Goal: Information Seeking & Learning: Find specific fact

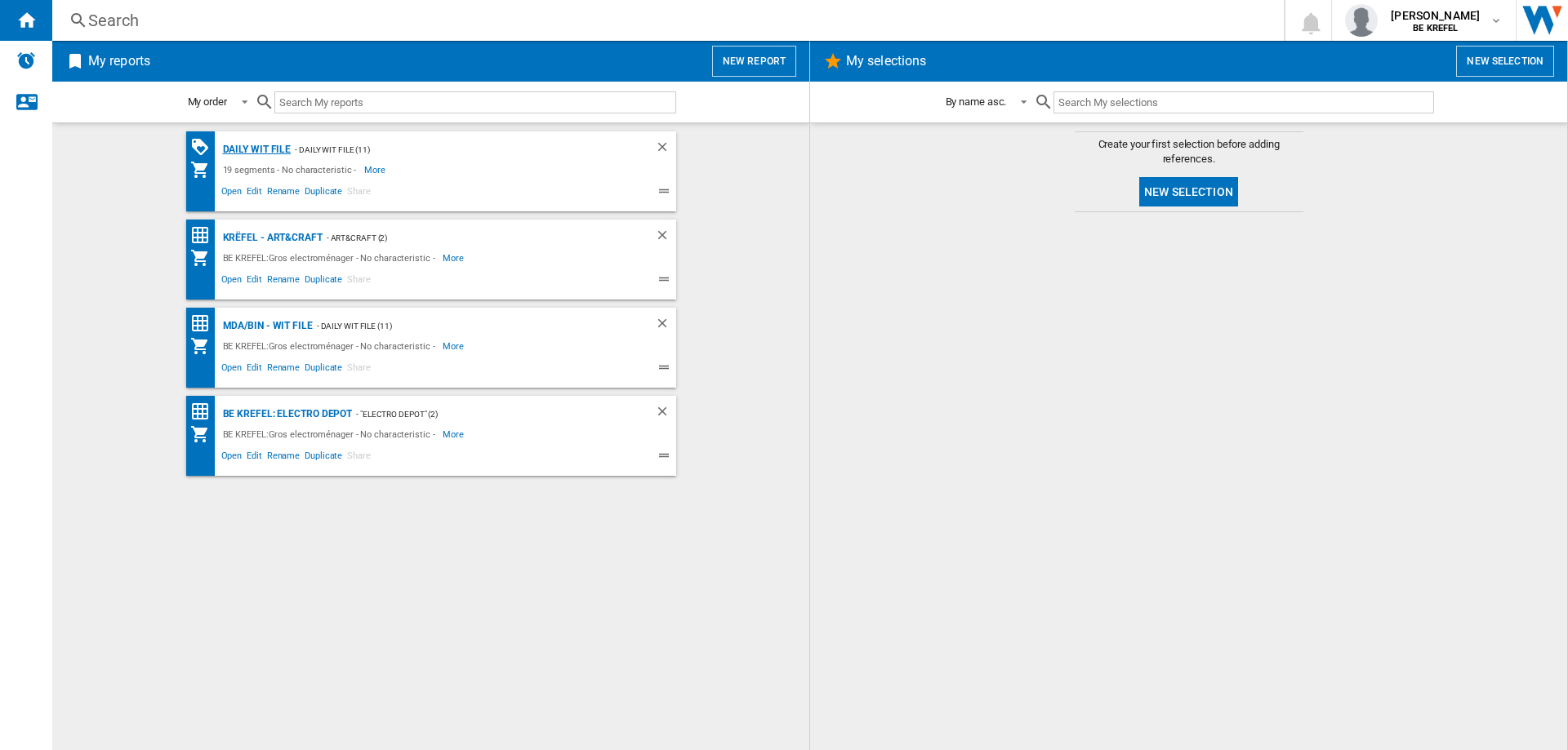
click at [251, 151] on div "Daily WIT file" at bounding box center [255, 150] width 72 height 21
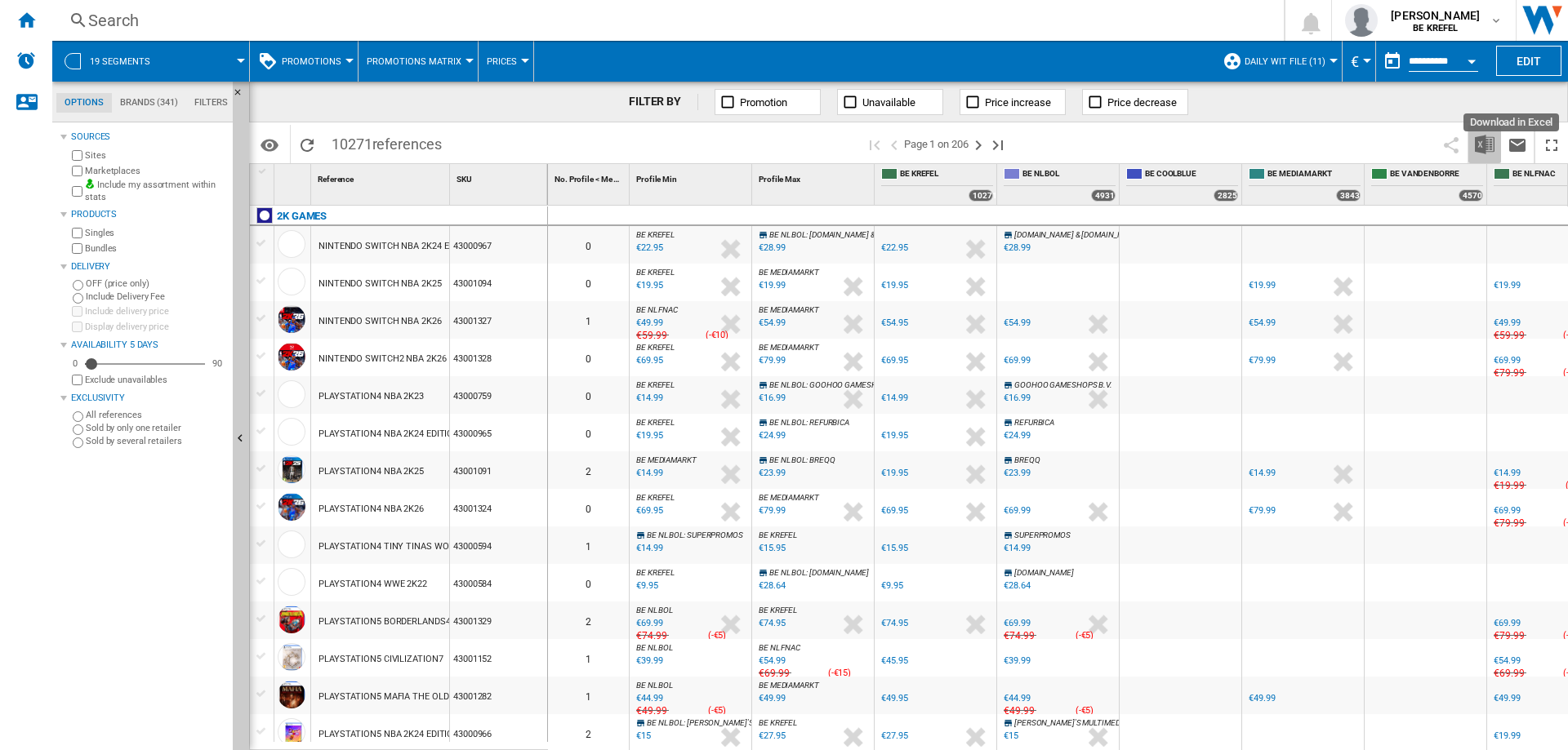
click at [1480, 144] on img "Download in Excel" at bounding box center [1484, 144] width 20 height 20
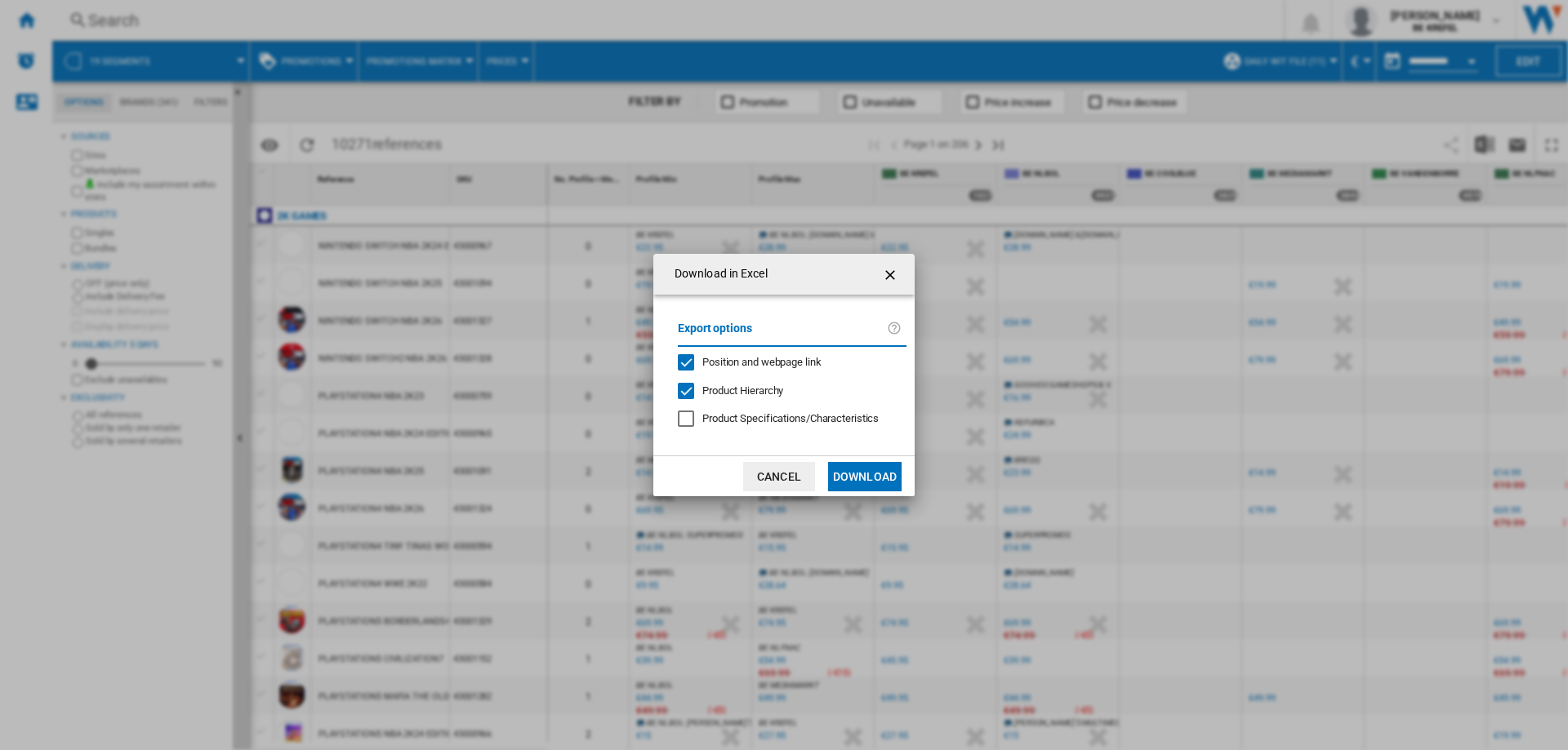
click at [869, 479] on button "Download" at bounding box center [864, 477] width 73 height 29
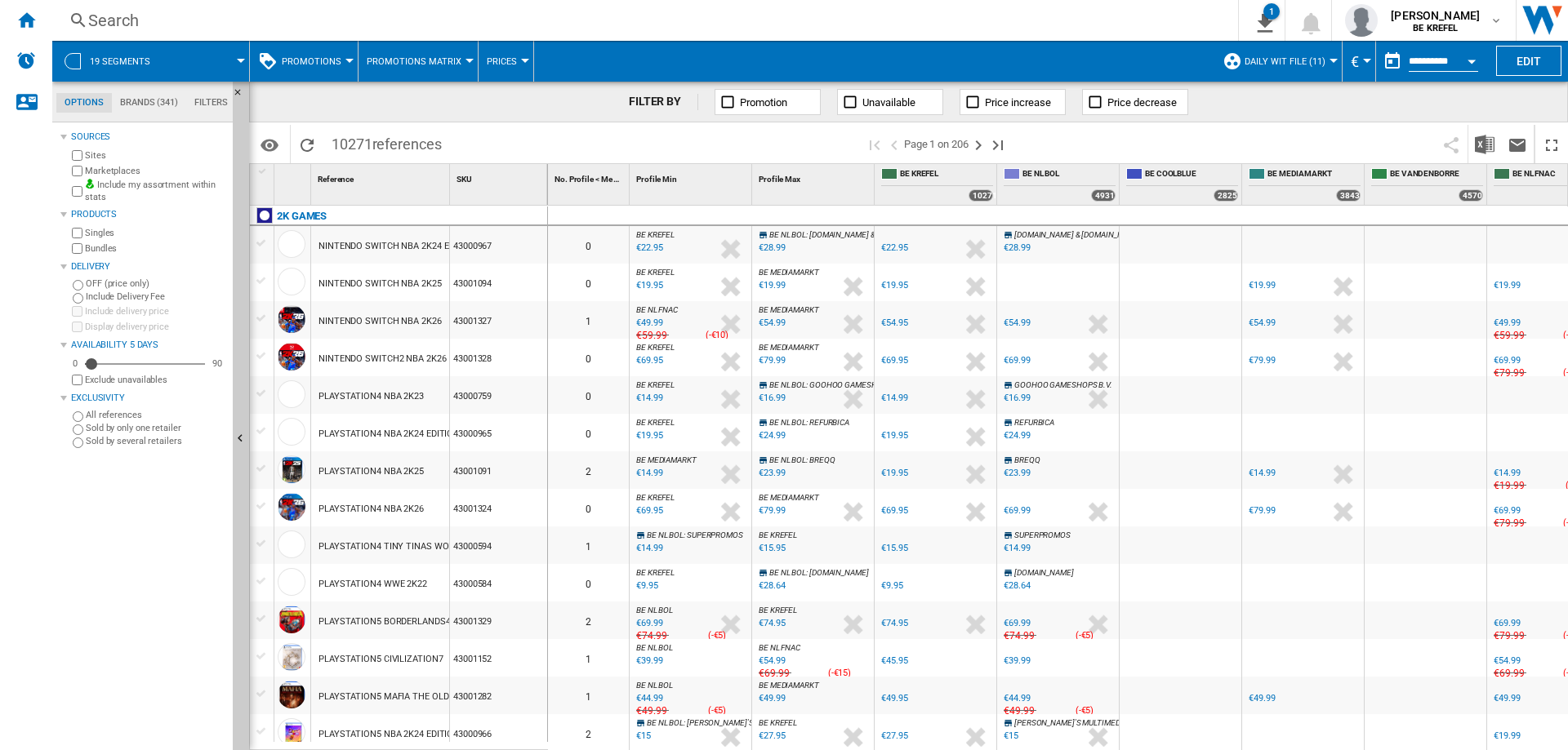
drag, startPoint x: 1511, startPoint y: 4, endPoint x: 1266, endPoint y: 103, distance: 264.2
click at [1266, 103] on div "FILTER BY Promotion Unavailable Price increase Price decrease" at bounding box center [908, 102] width 1319 height 41
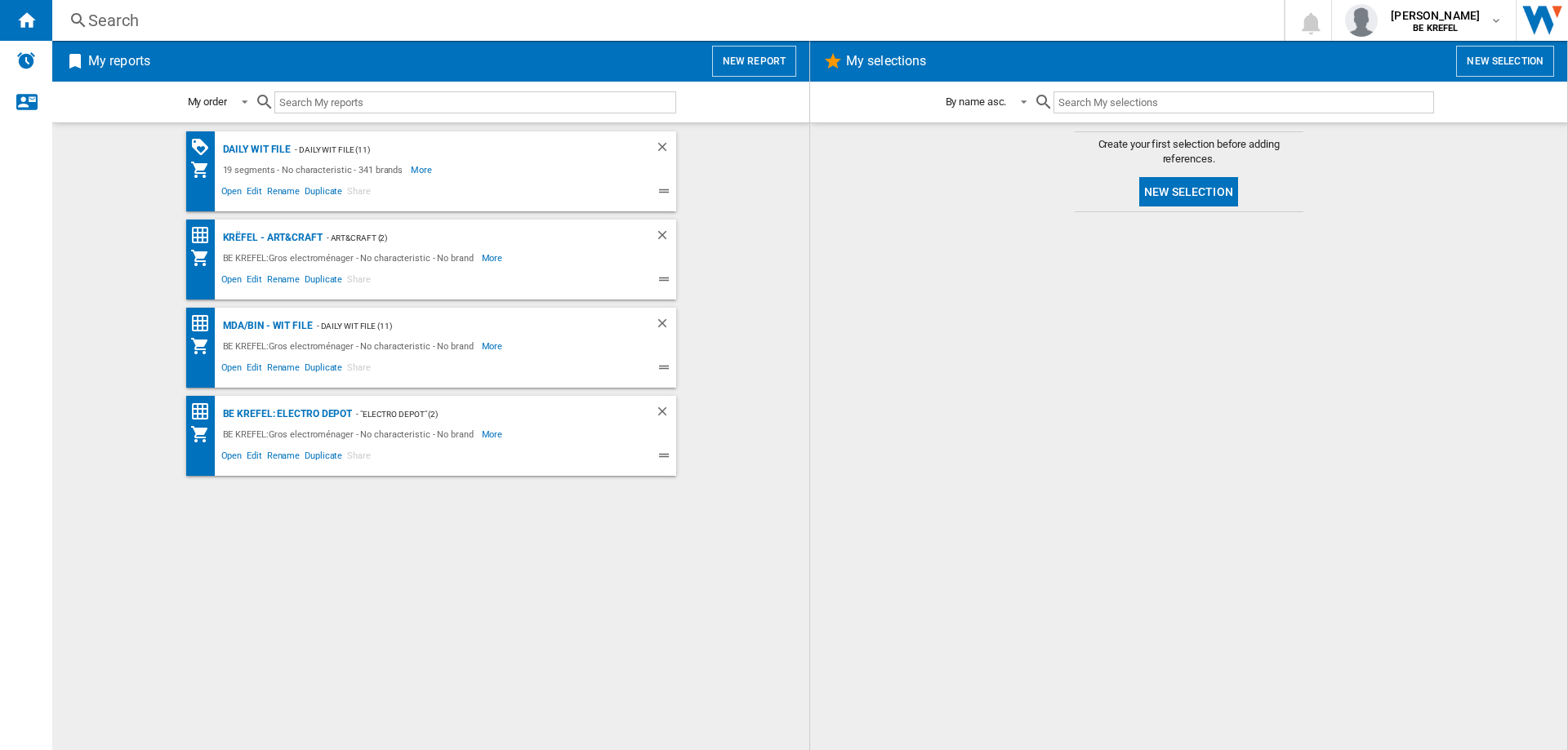
click at [103, 23] on div "Search" at bounding box center [664, 20] width 1153 height 23
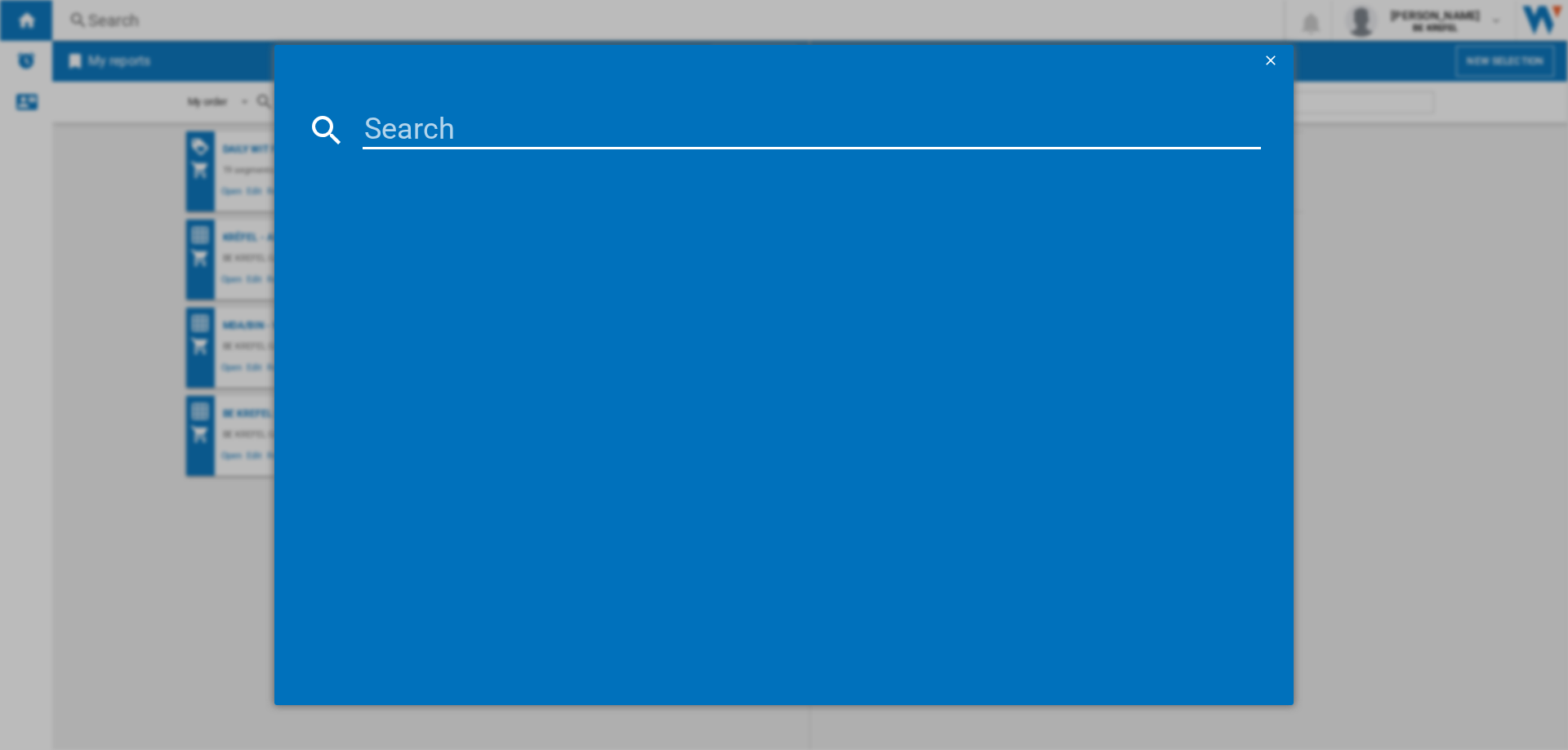
click at [385, 127] on input at bounding box center [811, 129] width 898 height 39
paste input "BC151EUBK"
type input "BC151EUBK"
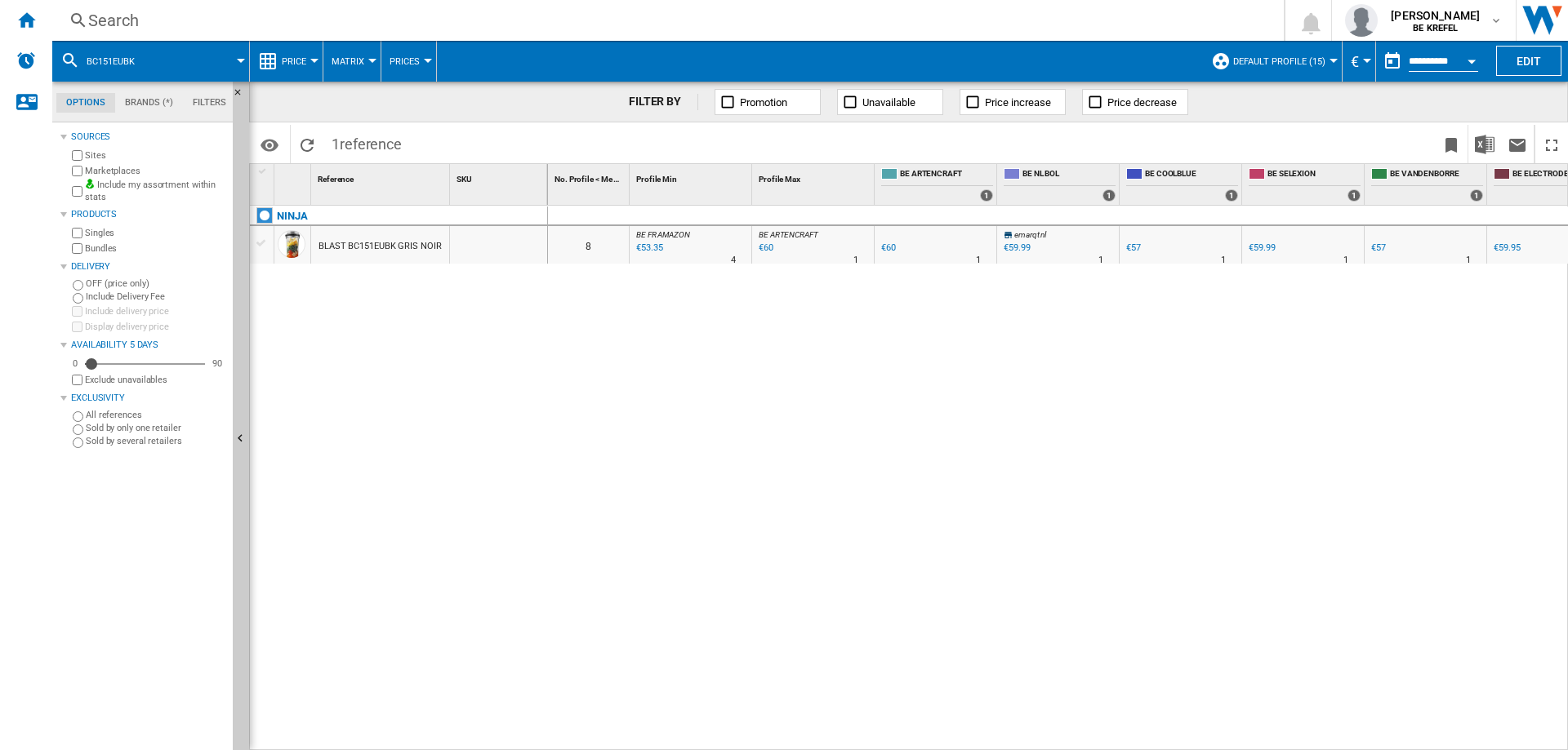
click at [110, 16] on div "Search" at bounding box center [664, 20] width 1153 height 23
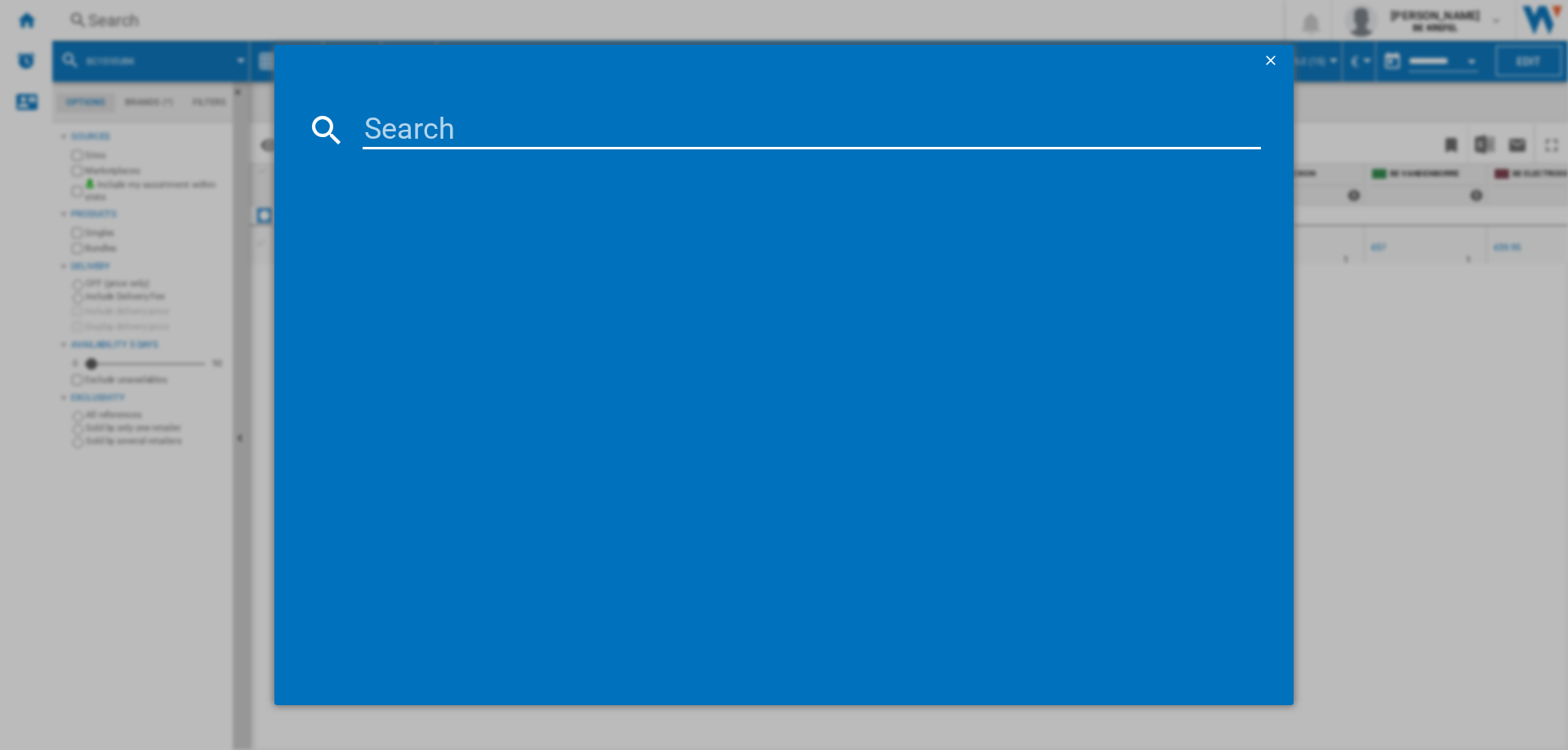
click at [390, 126] on input at bounding box center [811, 129] width 898 height 39
type input "BC251EUGY"
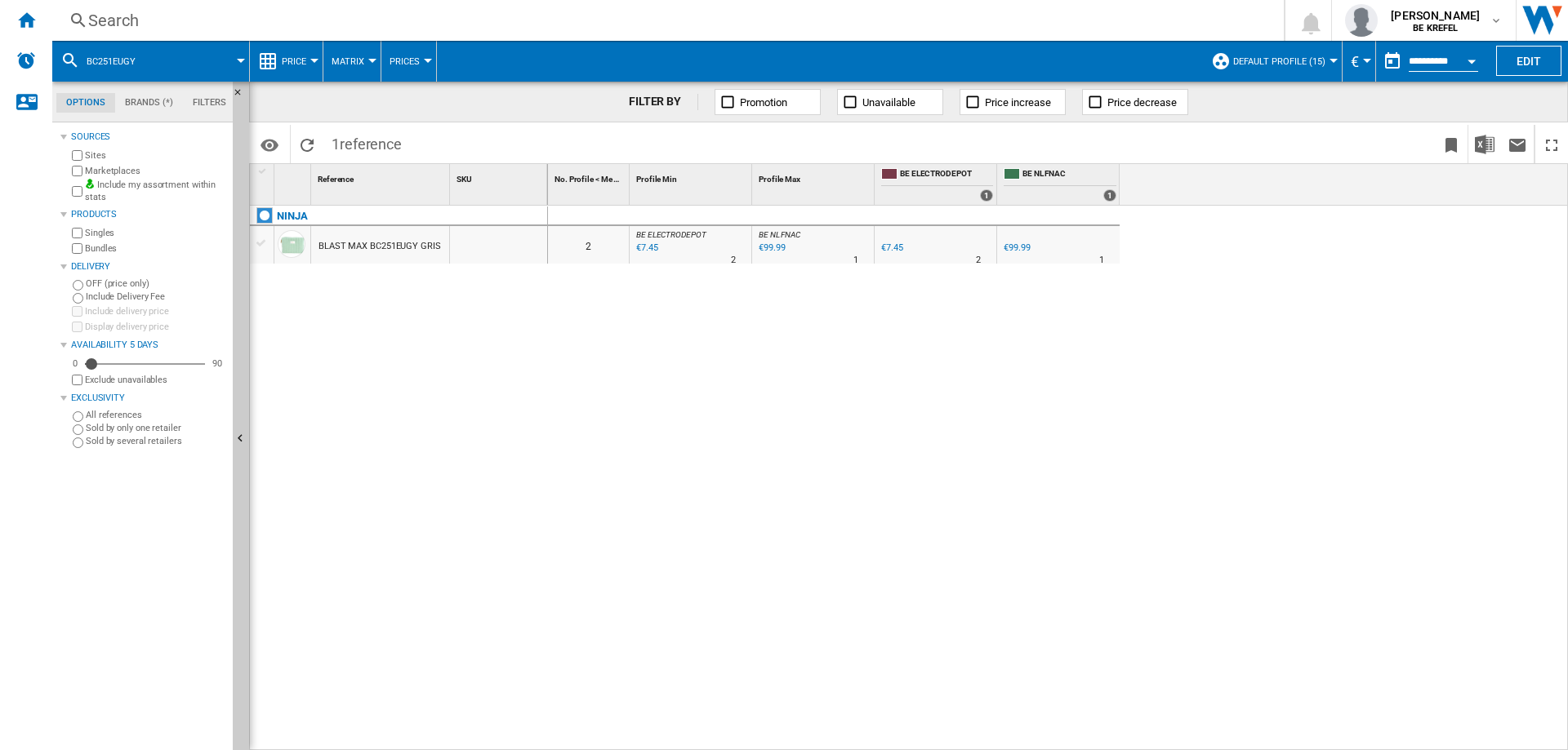
click at [1019, 247] on div "€99.99" at bounding box center [1017, 247] width 26 height 10
click at [204, 22] on div "Search" at bounding box center [664, 20] width 1153 height 23
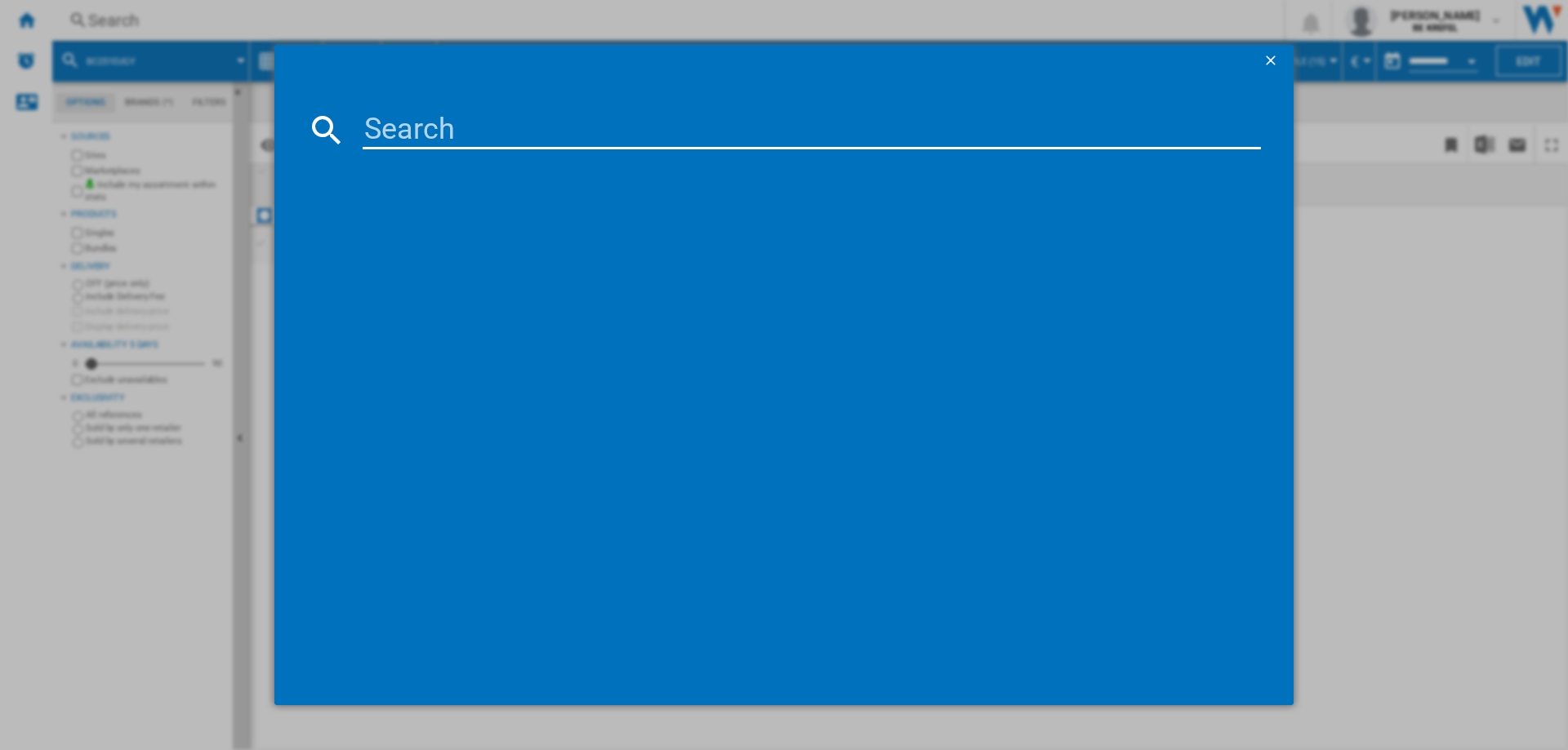
click at [377, 123] on input at bounding box center [811, 129] width 898 height 39
type input "BC251EUGY"
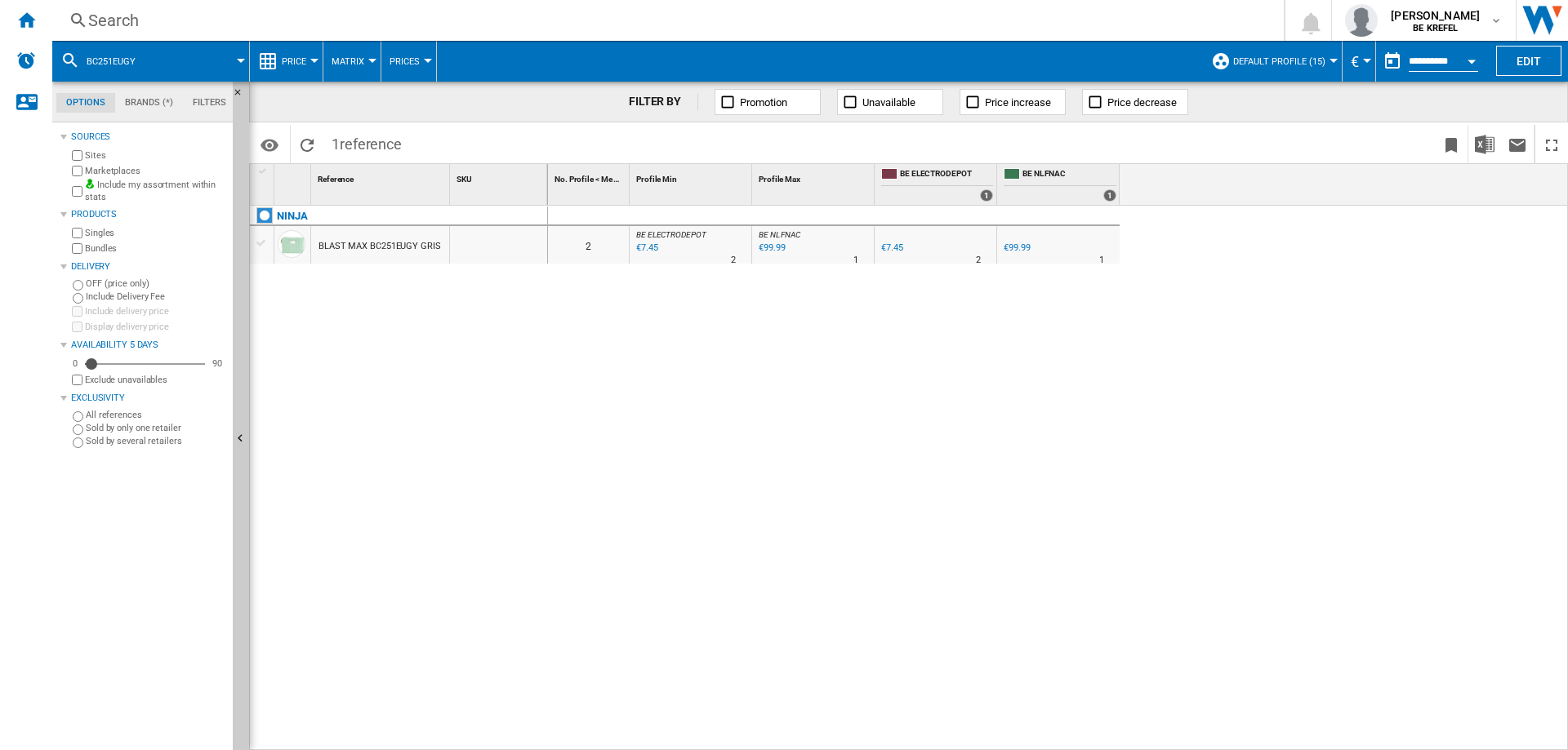
click at [1021, 243] on div "€99.99" at bounding box center [1017, 247] width 26 height 10
click at [141, 17] on div "Search" at bounding box center [664, 20] width 1153 height 23
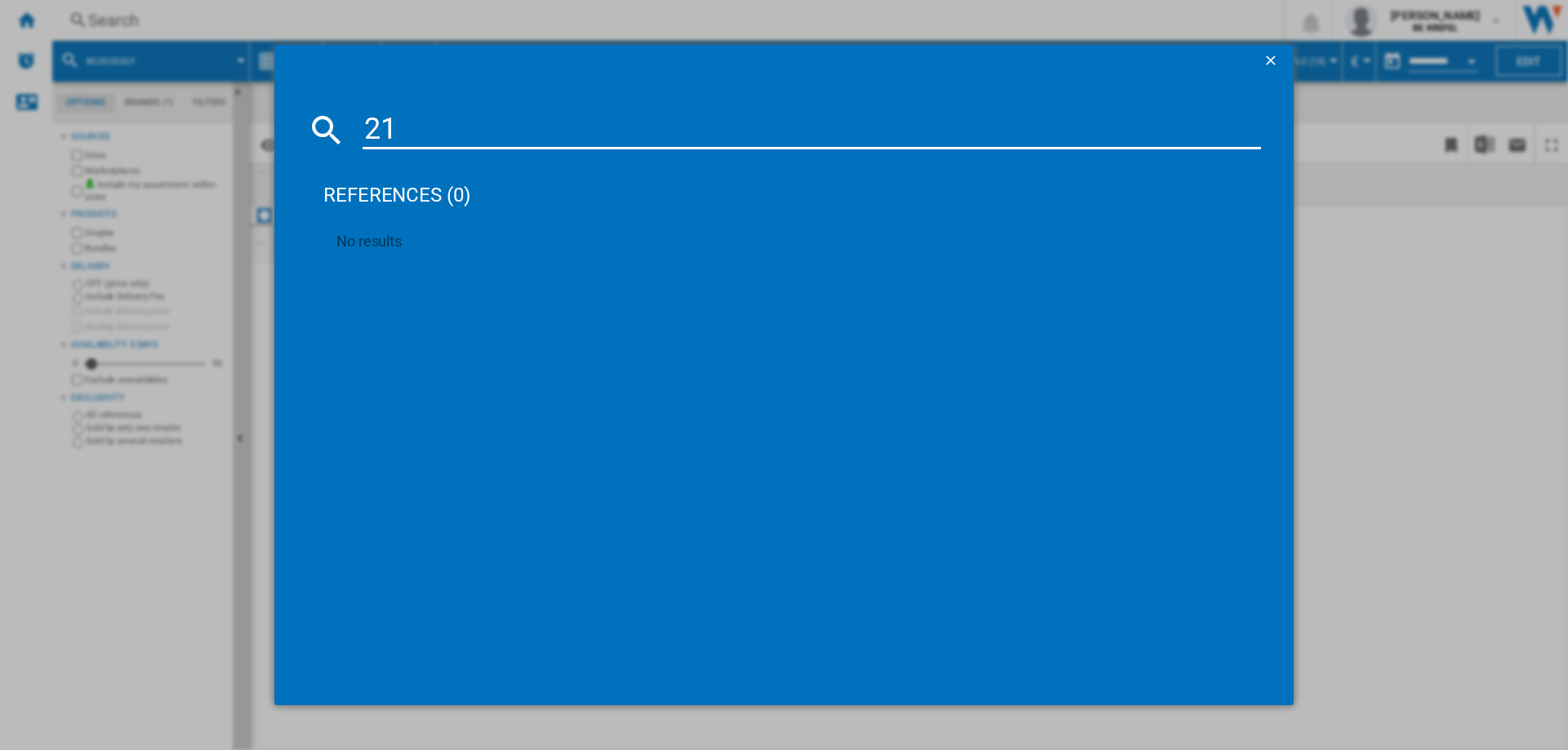
type input "2"
type input "BC151"
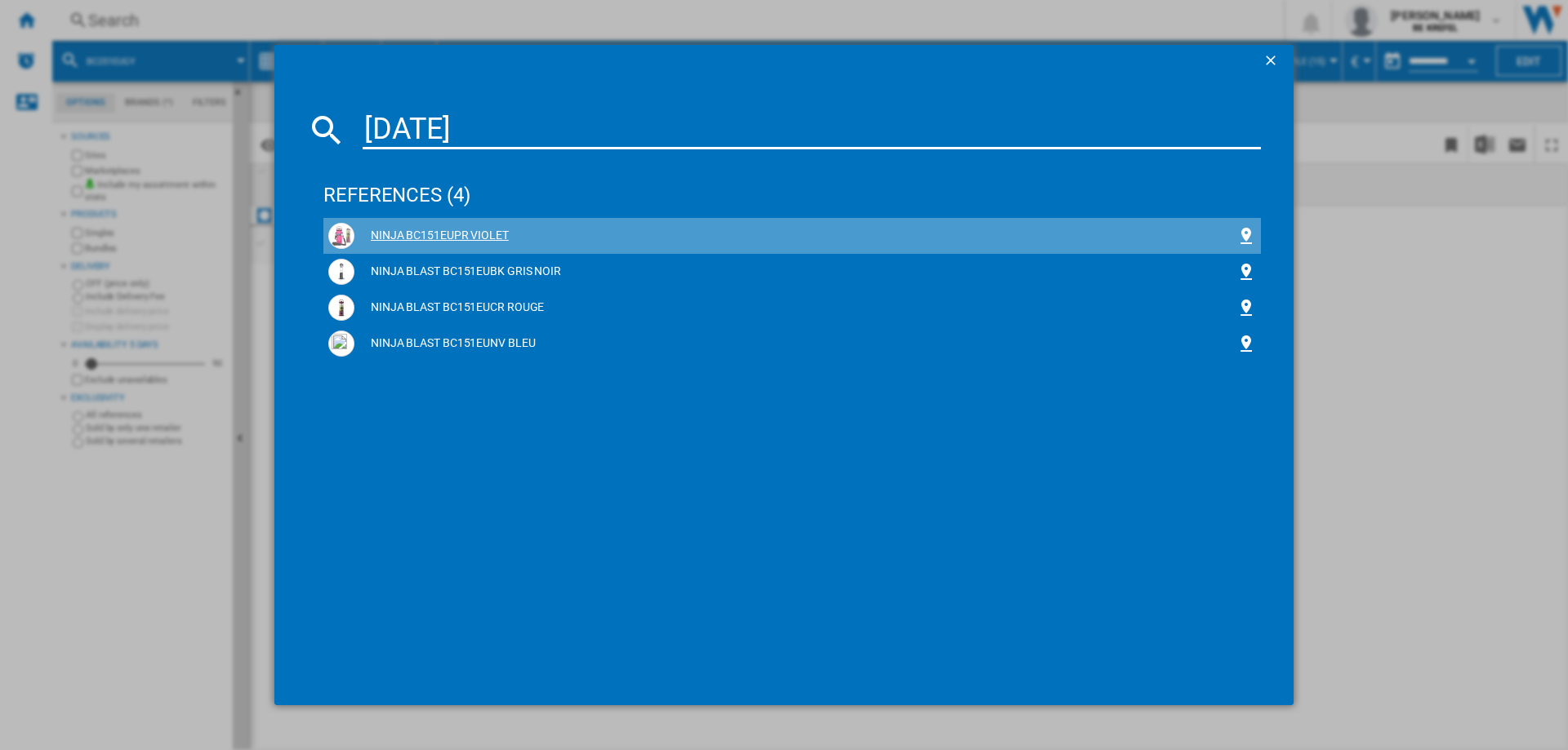
click at [397, 239] on div "NINJA BC151EUPR VIOLET" at bounding box center [795, 235] width 881 height 16
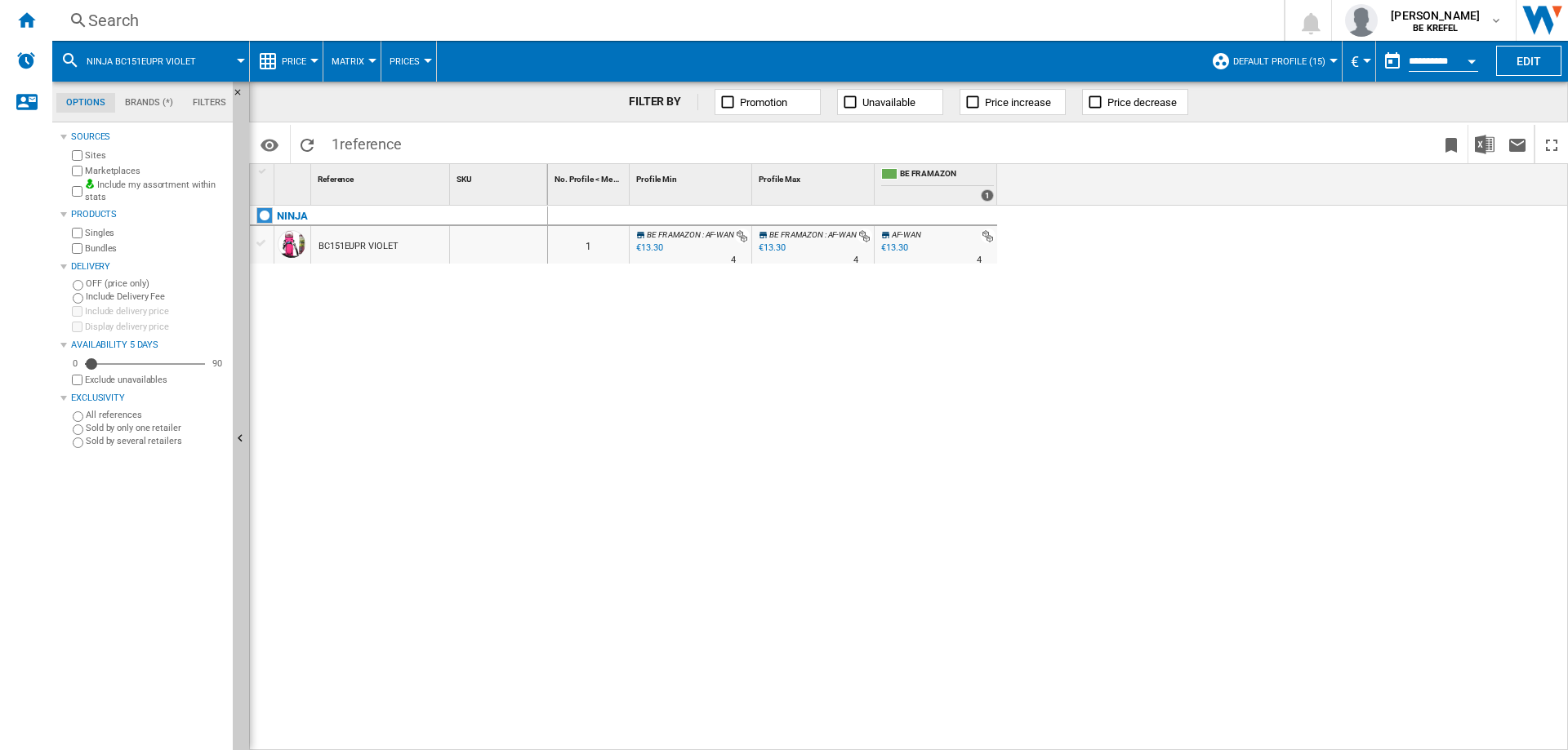
click at [899, 249] on div "€13.30" at bounding box center [894, 247] width 26 height 10
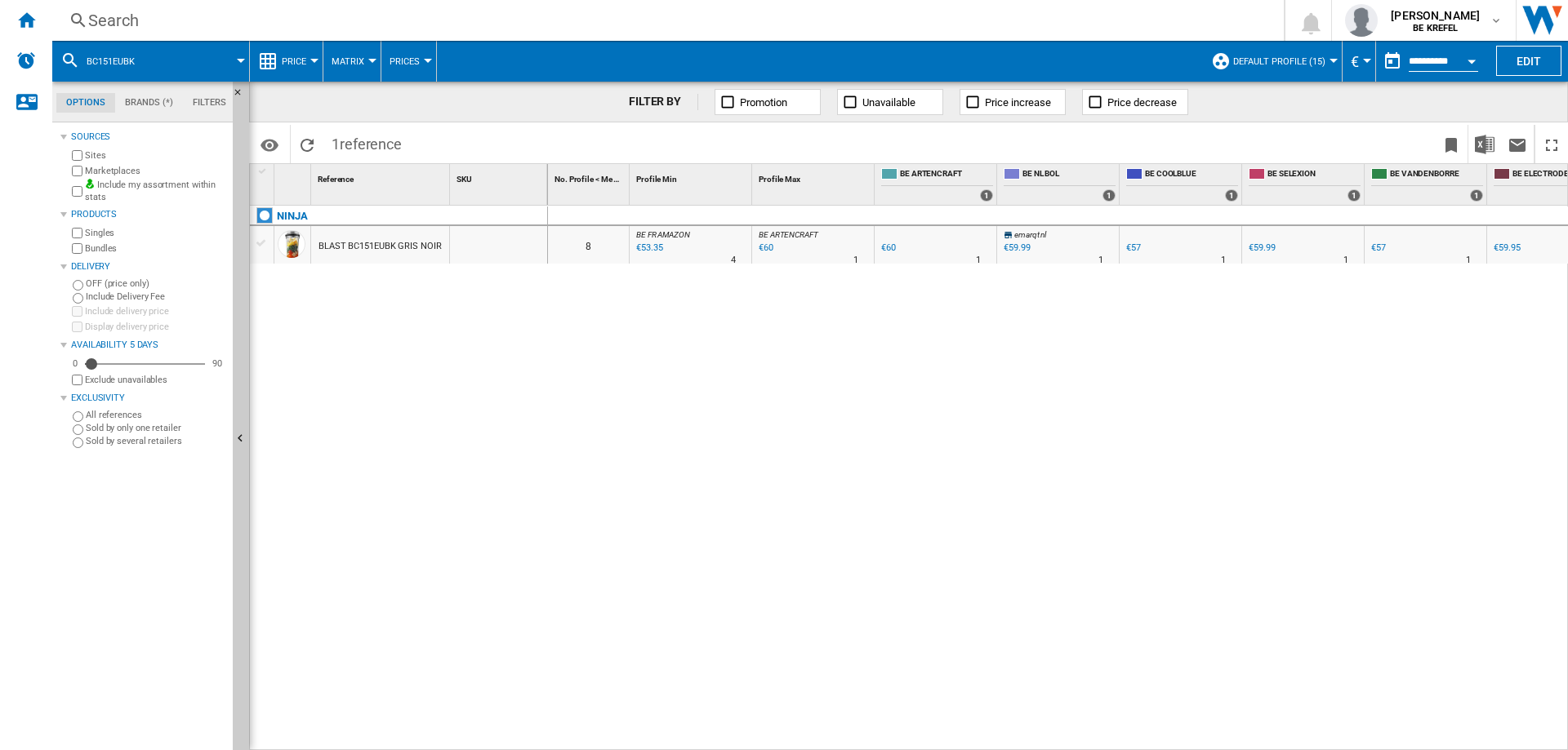
click at [1009, 248] on div "€59.99" at bounding box center [1017, 247] width 26 height 10
